Goal: Task Accomplishment & Management: Complete application form

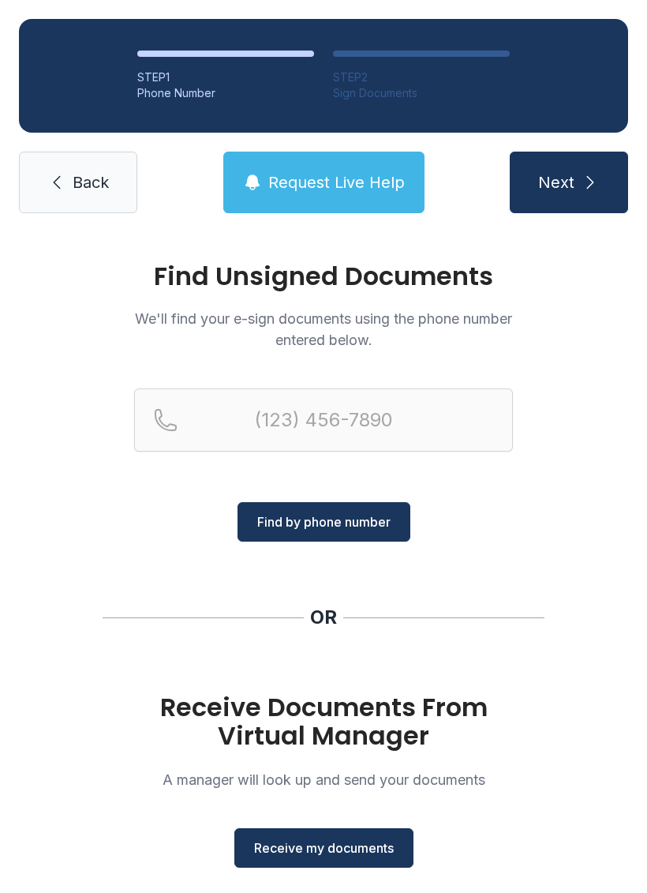
click at [361, 840] on span "Receive my documents" at bounding box center [324, 848] width 140 height 19
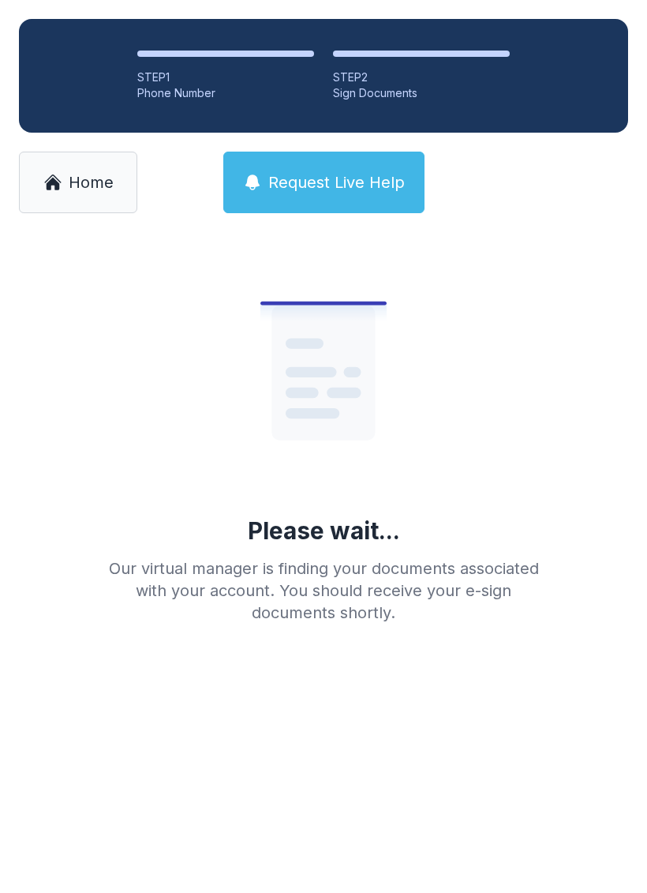
click at [62, 177] on link "Home" at bounding box center [78, 183] width 118 height 62
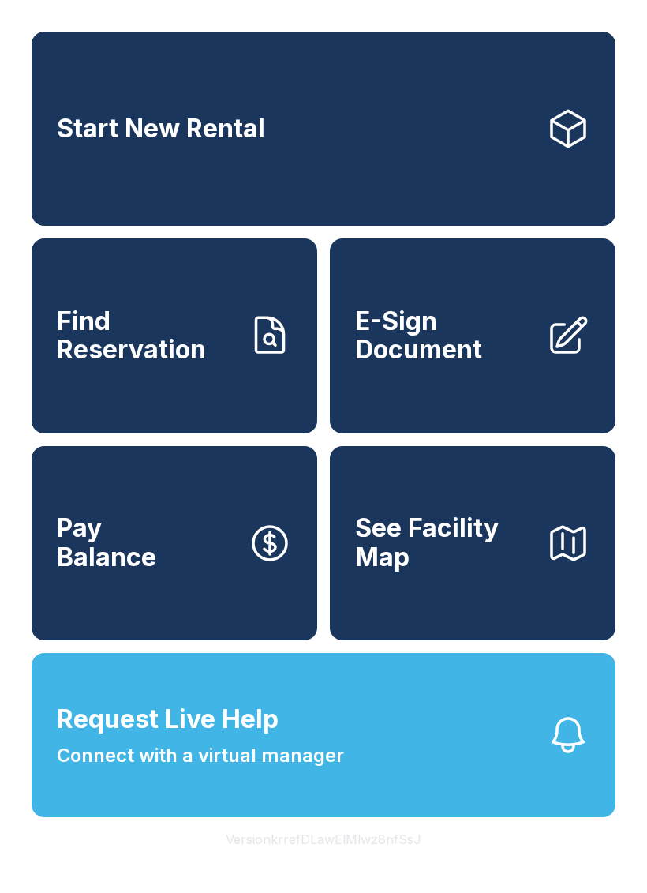
click at [492, 346] on span "E-Sign Document" at bounding box center [444, 336] width 178 height 58
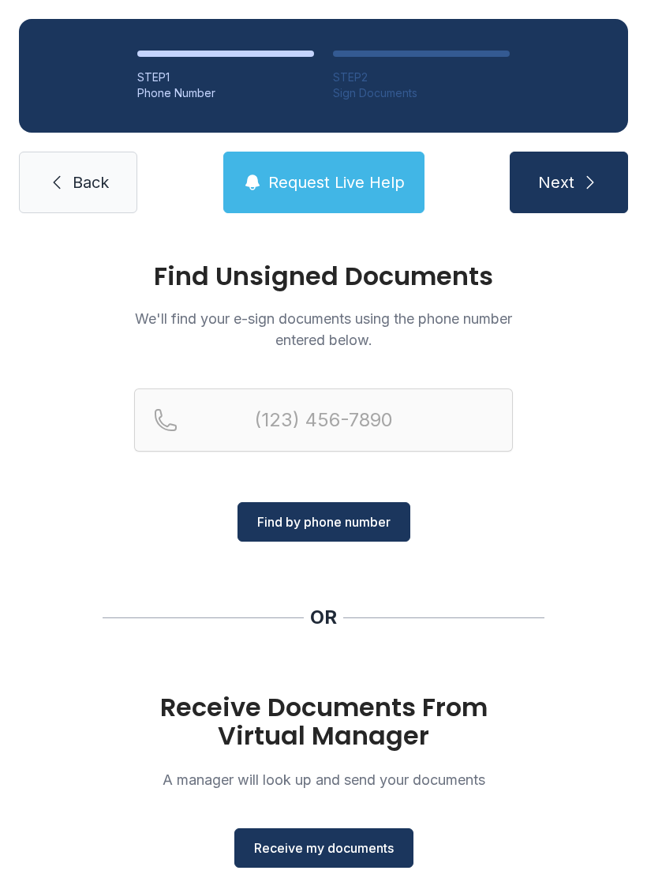
click at [348, 855] on span "Receive my documents" at bounding box center [324, 848] width 140 height 19
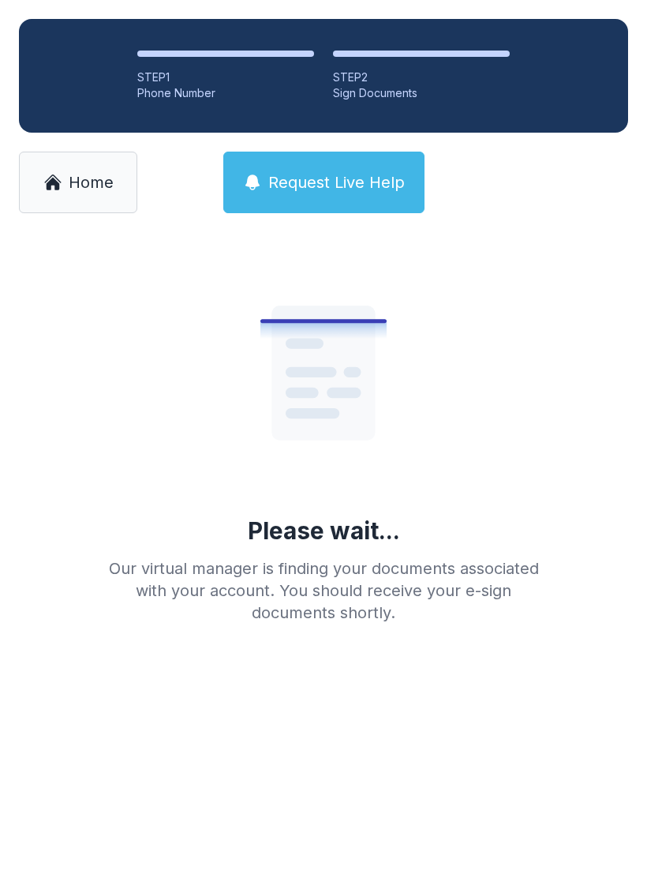
click at [51, 182] on icon at bounding box center [52, 183] width 13 height 13
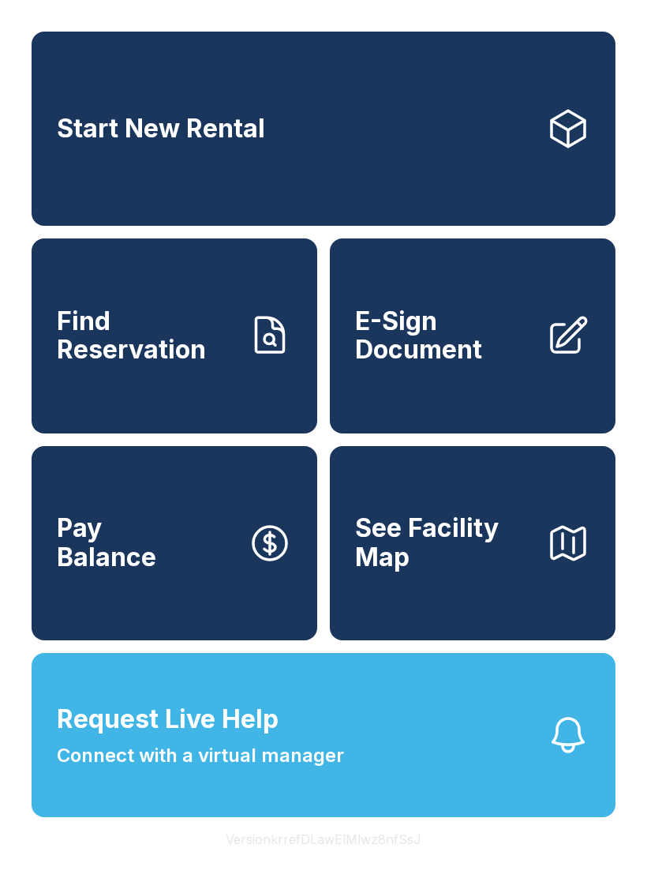
click at [467, 351] on span "E-Sign Document" at bounding box center [444, 336] width 178 height 58
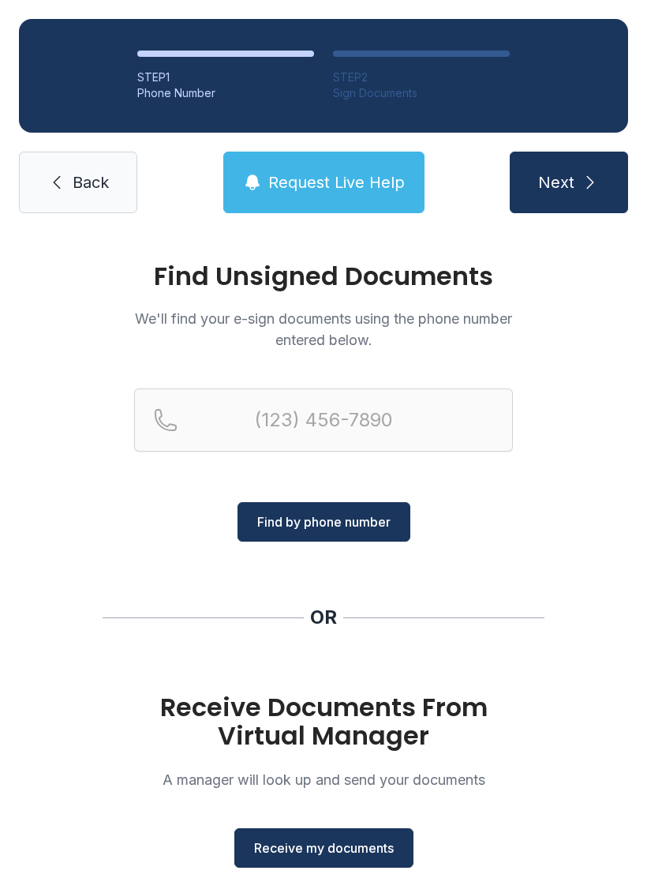
click at [336, 866] on button "Receive my documents" at bounding box center [324, 847] width 179 height 39
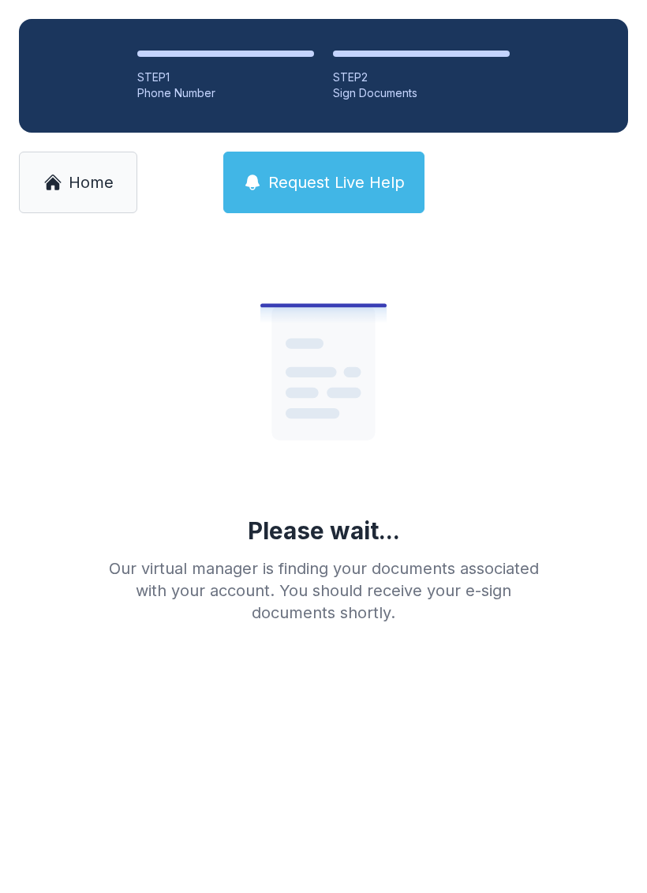
click at [82, 182] on span "Home" at bounding box center [91, 182] width 45 height 22
